Goal: Check status: Check status

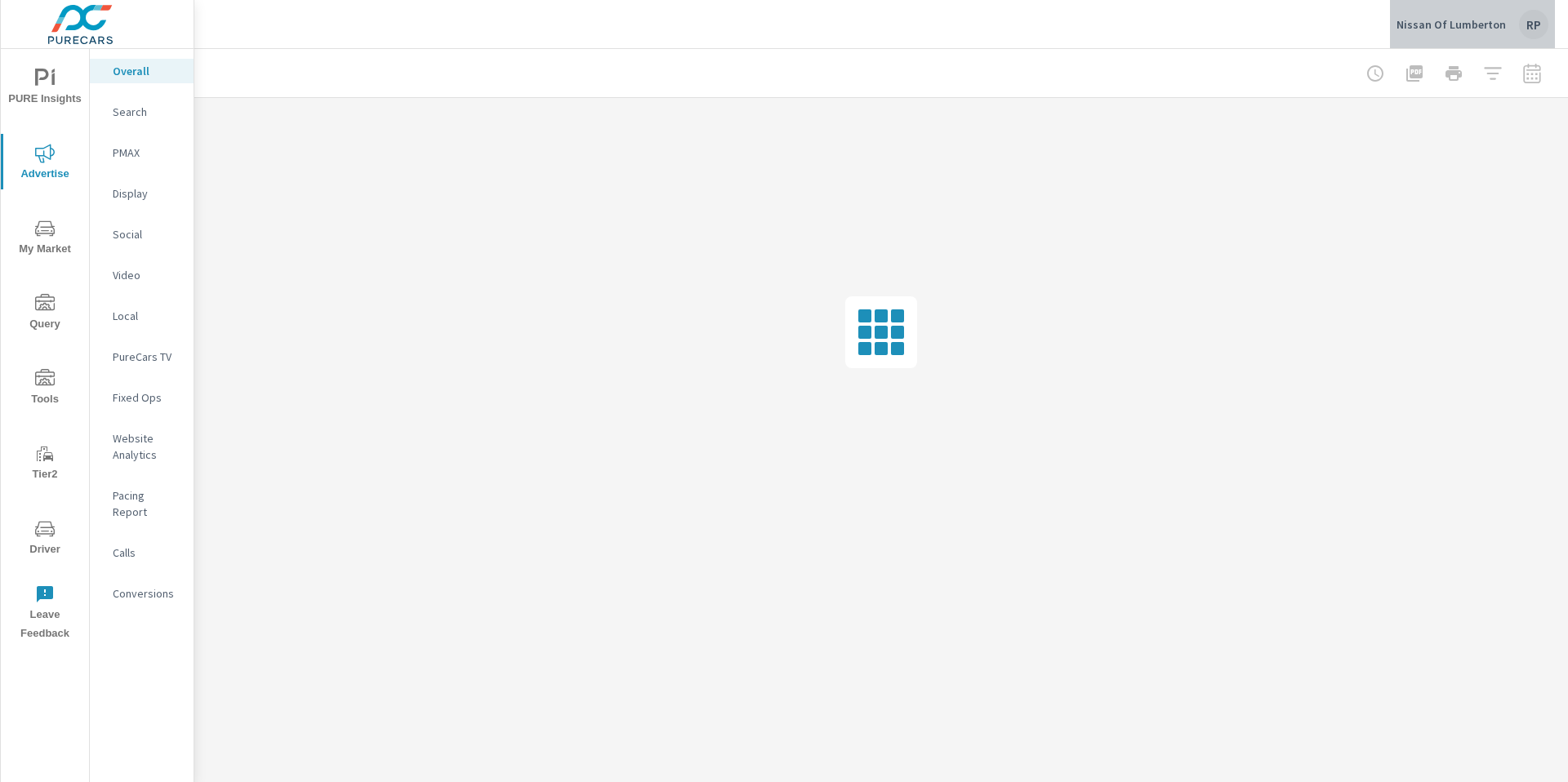
click at [1538, 29] on div "RP" at bounding box center [1533, 24] width 29 height 29
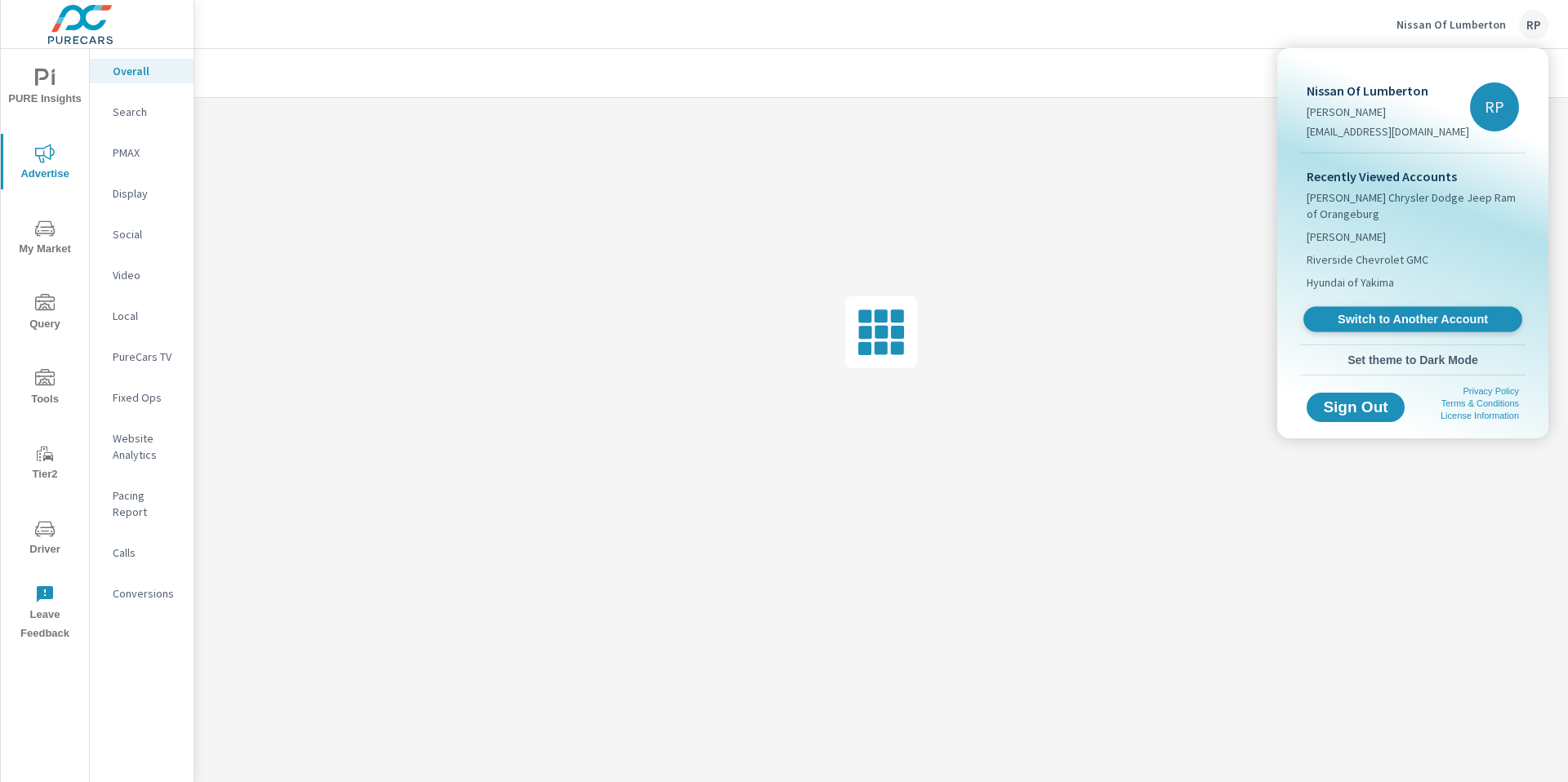
click at [1389, 316] on span "Switch to Another Account" at bounding box center [1412, 319] width 201 height 15
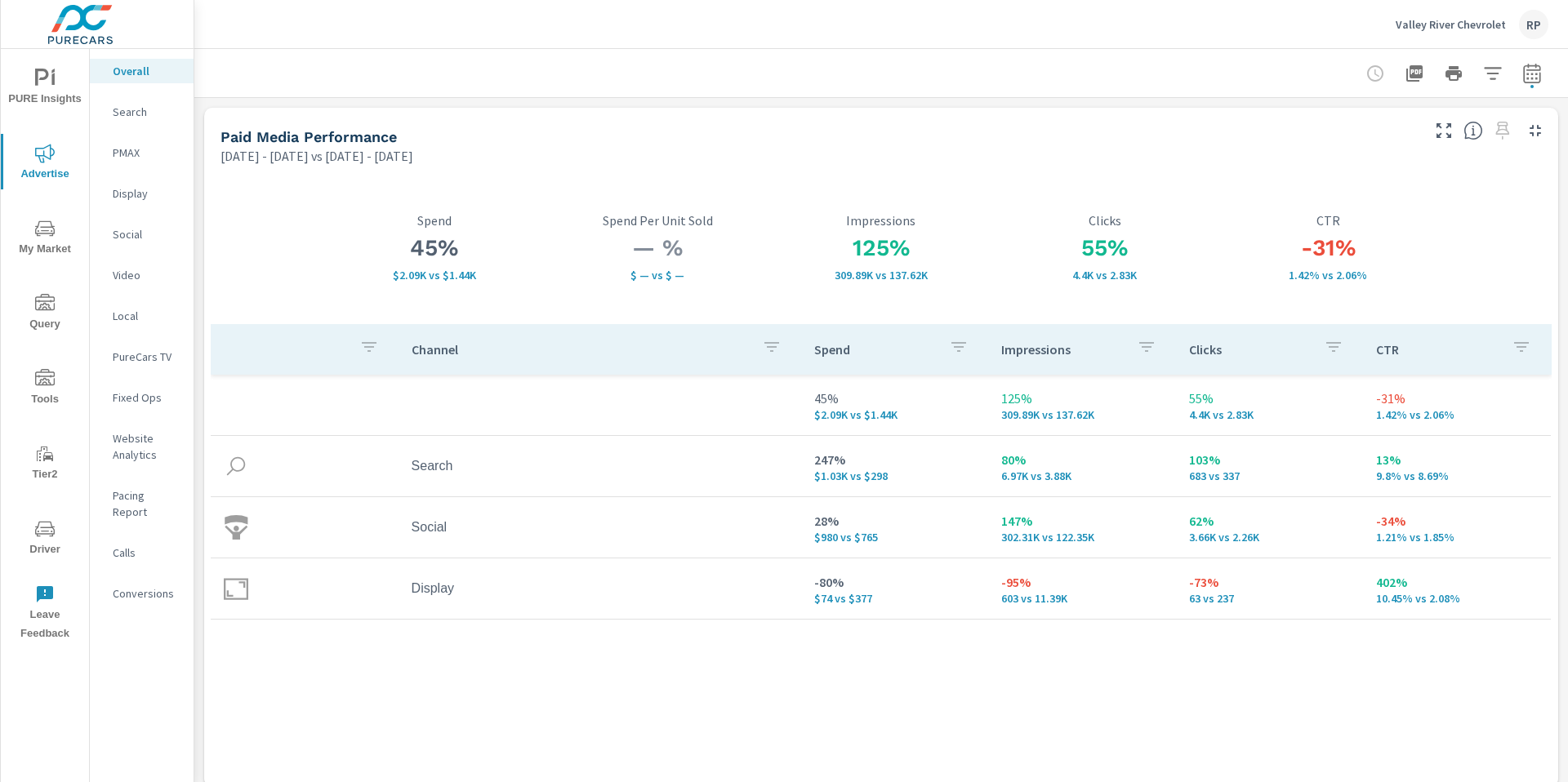
click at [1534, 77] on button "button" at bounding box center [1532, 73] width 32 height 32
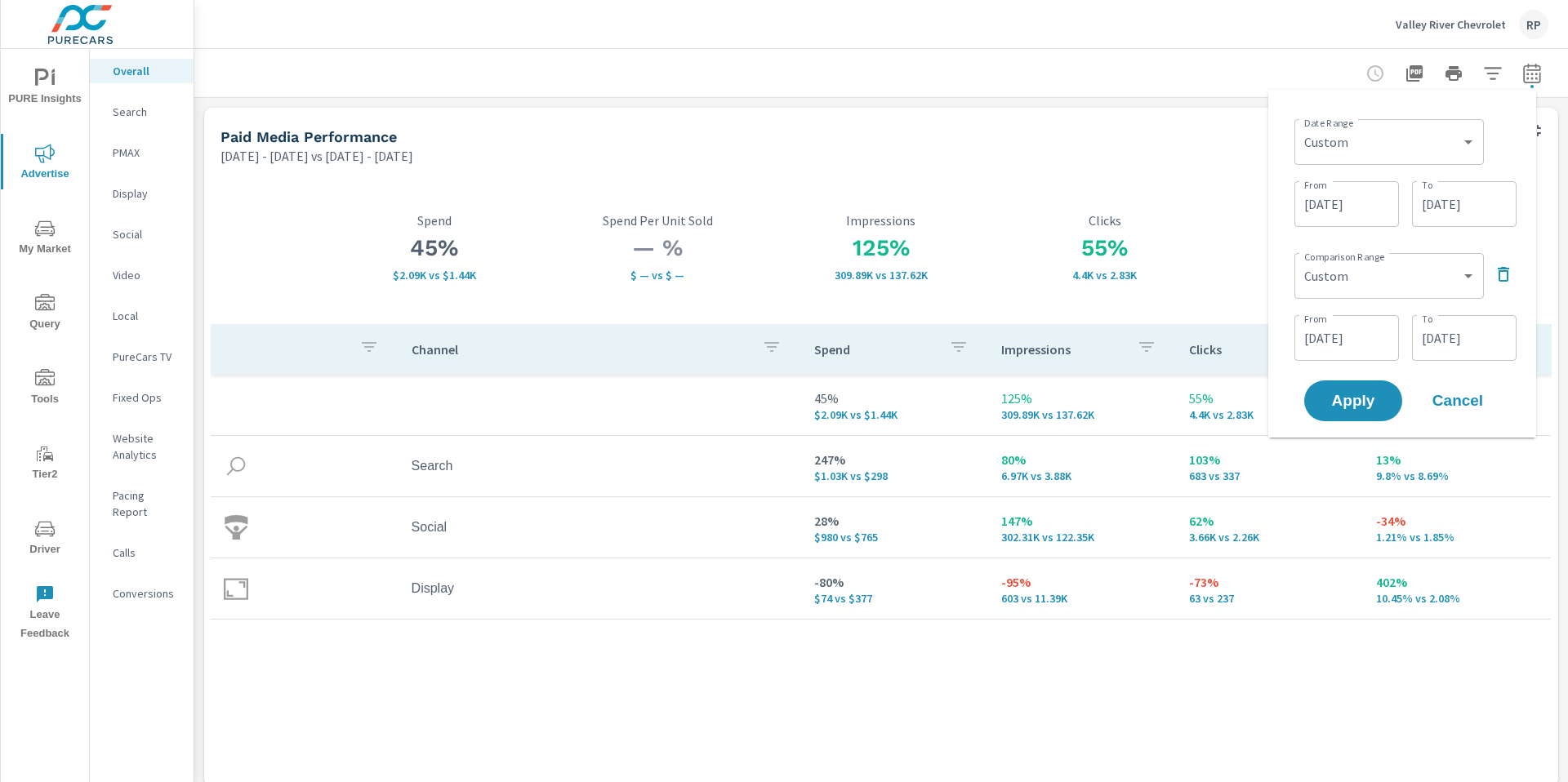
click at [1528, 76] on icon "button" at bounding box center [1531, 72] width 17 height 20
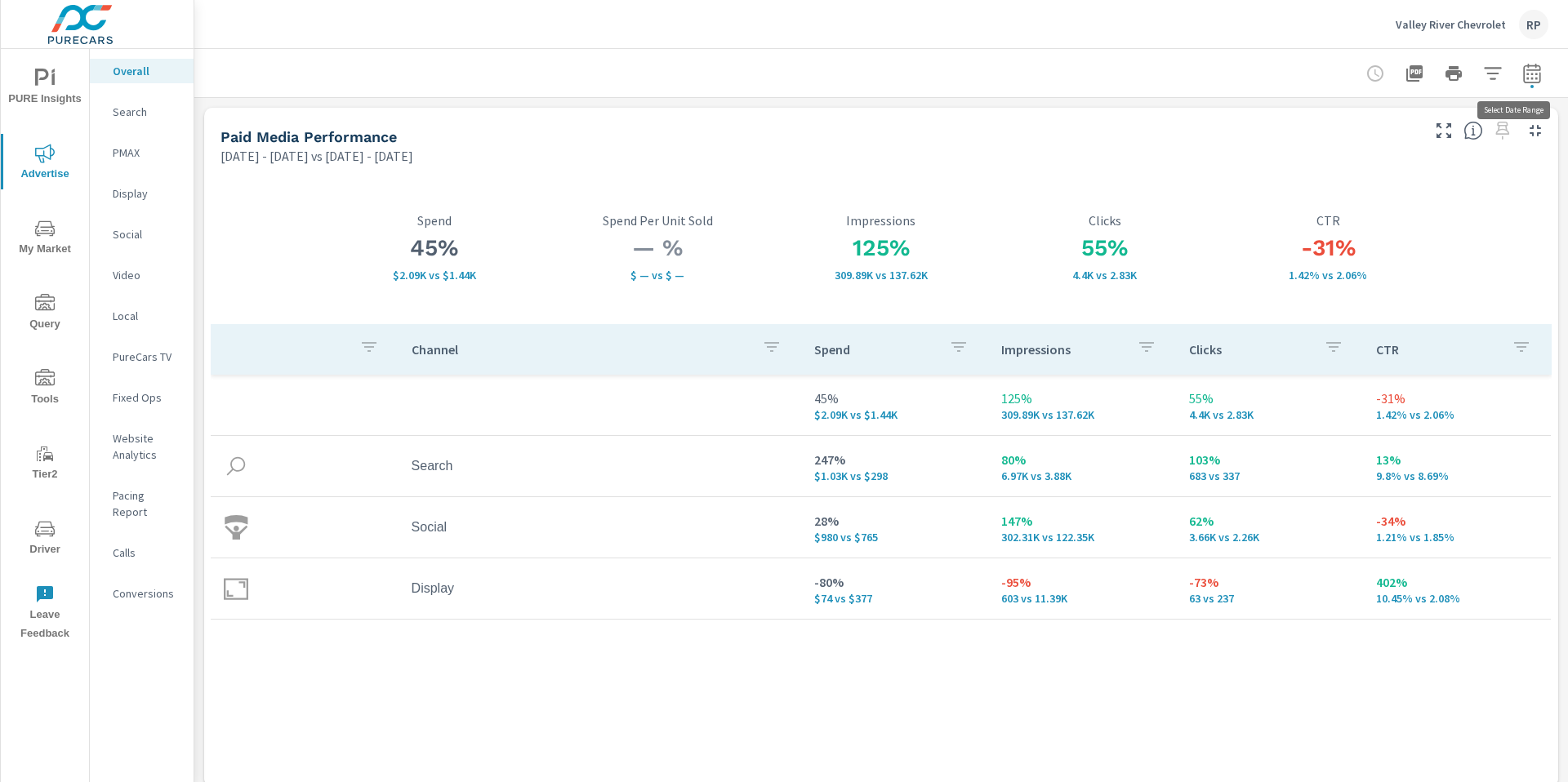
click at [1516, 84] on button "button" at bounding box center [1532, 73] width 32 height 32
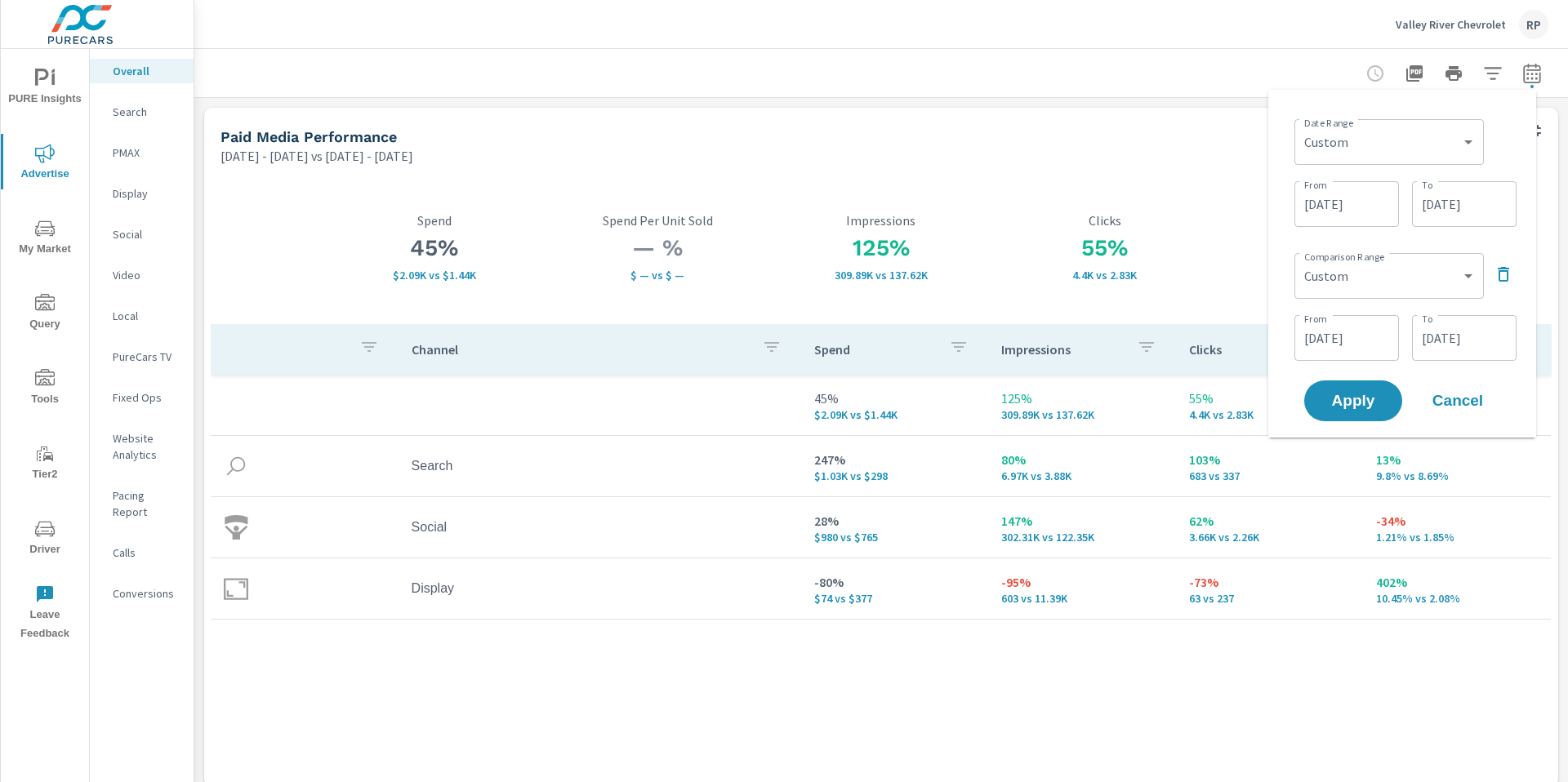
click at [1429, 165] on div "Date Range Custom Yesterday Last week Last 7 days Last 14 days Last 30 days Las…" at bounding box center [1405, 141] width 222 height 55
click at [1429, 146] on select "Custom Yesterday Last week Last 7 days Last 14 days Last 30 days Last 45 days L…" at bounding box center [1389, 142] width 177 height 32
click at [1301, 125] on select "Custom Yesterday Last week Last 7 days Last 14 days Last 30 days Last 45 days L…" at bounding box center [1389, 142] width 177 height 32
select select "Last month"
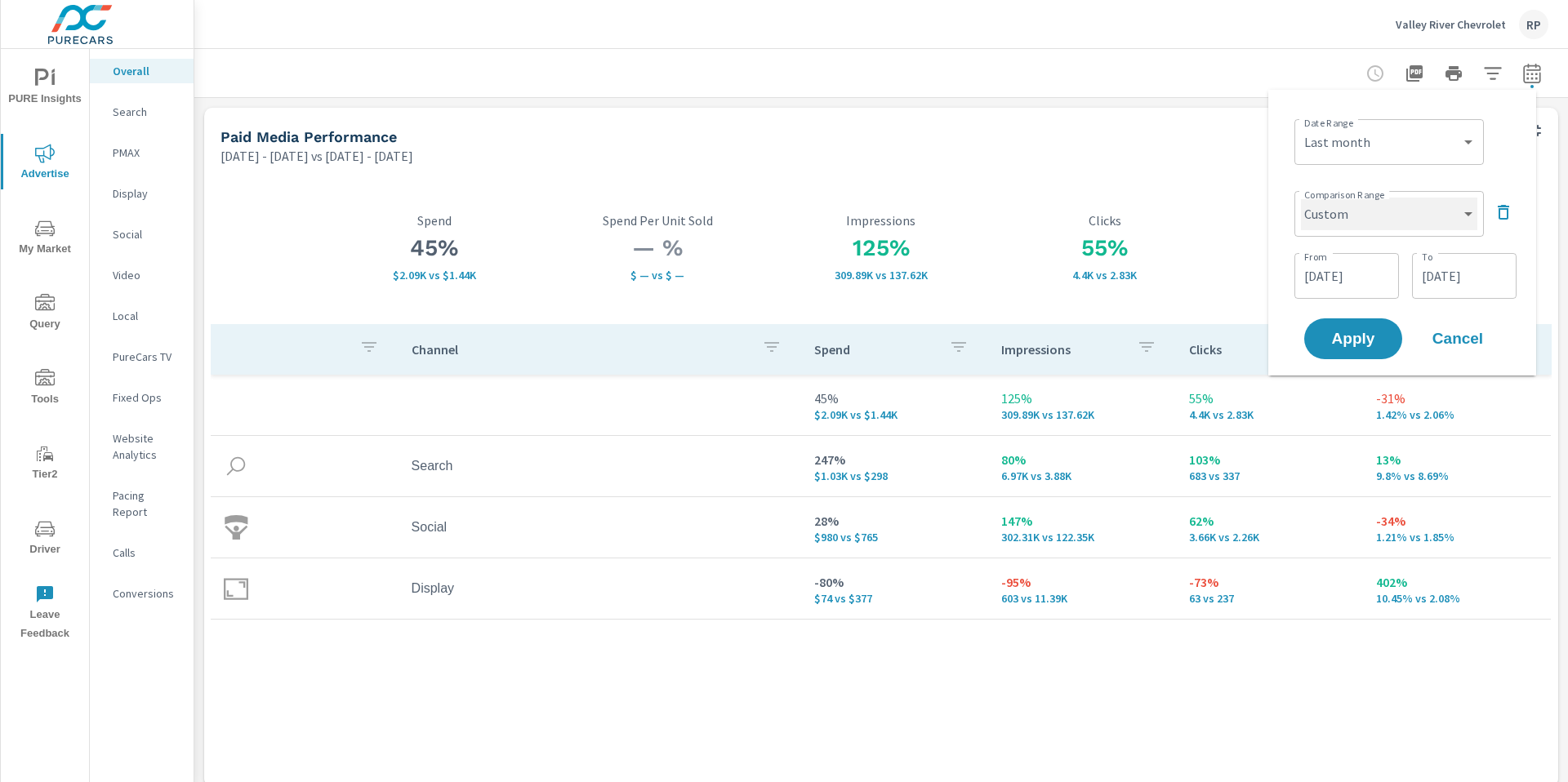
click at [1470, 211] on select "Custom Previous period Previous month Previous year" at bounding box center [1389, 214] width 177 height 32
click at [1301, 198] on select "Custom Previous period Previous month Previous year" at bounding box center [1389, 214] width 177 height 32
select select "Previous month"
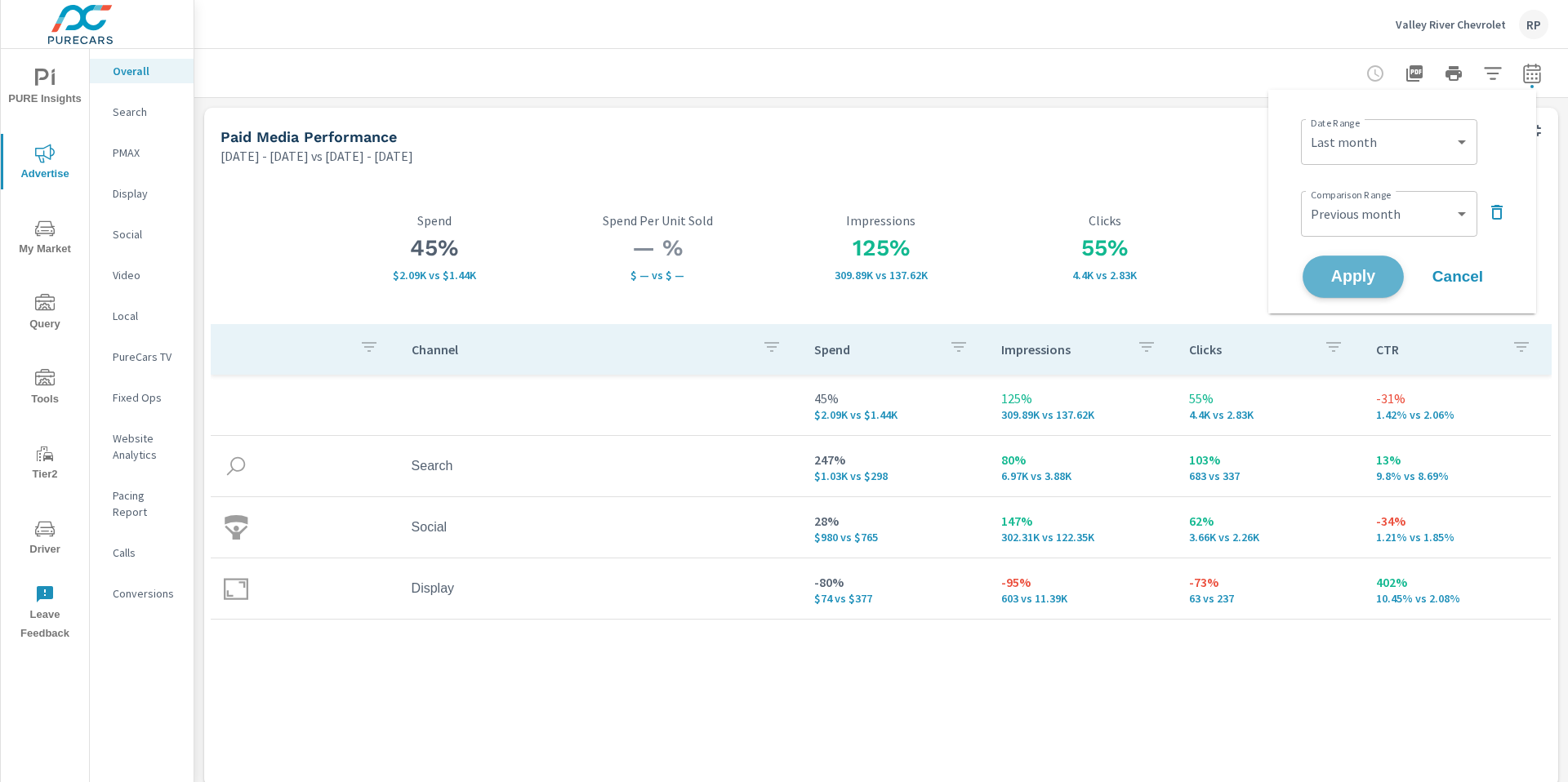
click at [1360, 283] on span "Apply" at bounding box center [1352, 277] width 67 height 15
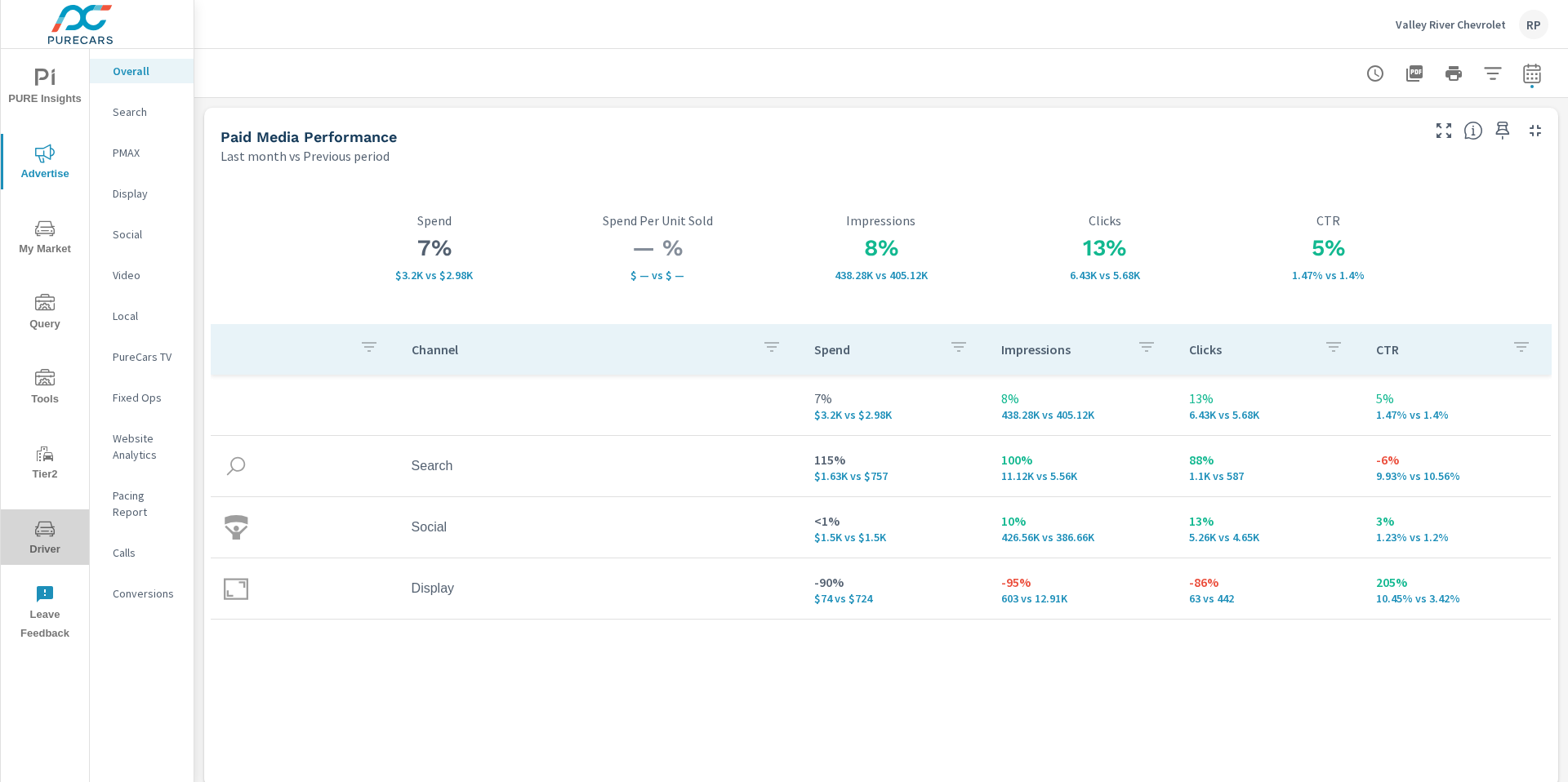
click at [49, 533] on icon "nav menu" at bounding box center [45, 528] width 20 height 15
